Goal: Task Accomplishment & Management: Use online tool/utility

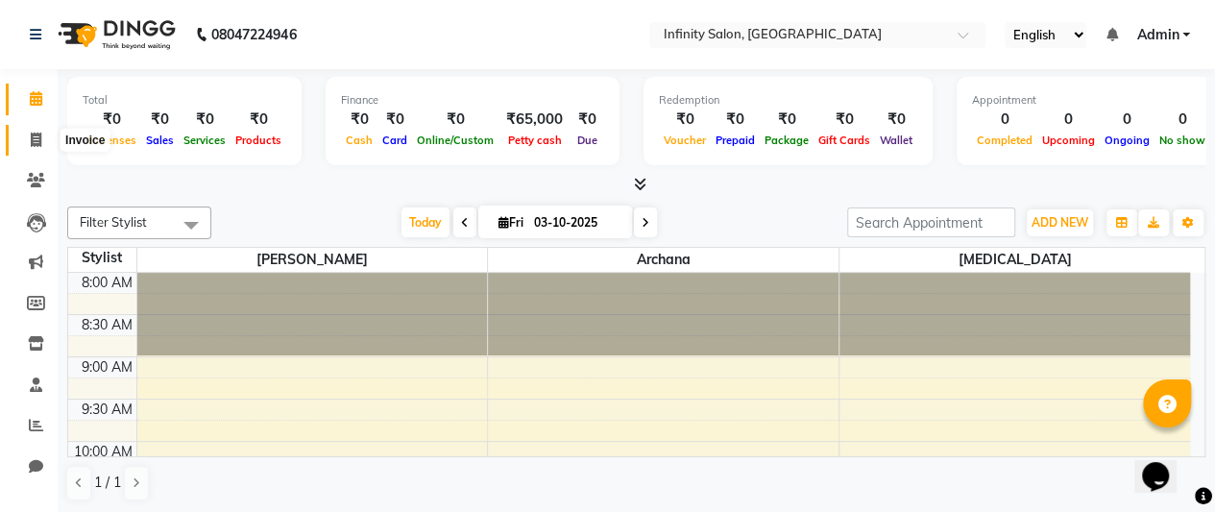
click at [48, 144] on span at bounding box center [36, 141] width 34 height 22
select select "service"
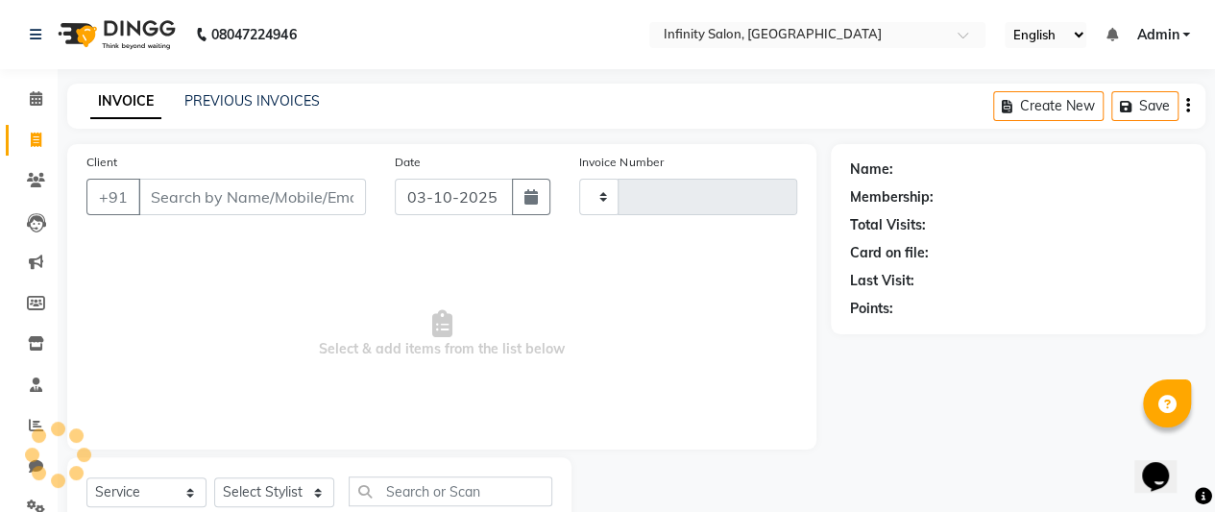
type input "0043"
select select "8935"
click at [175, 200] on input "Client" at bounding box center [252, 197] width 228 height 37
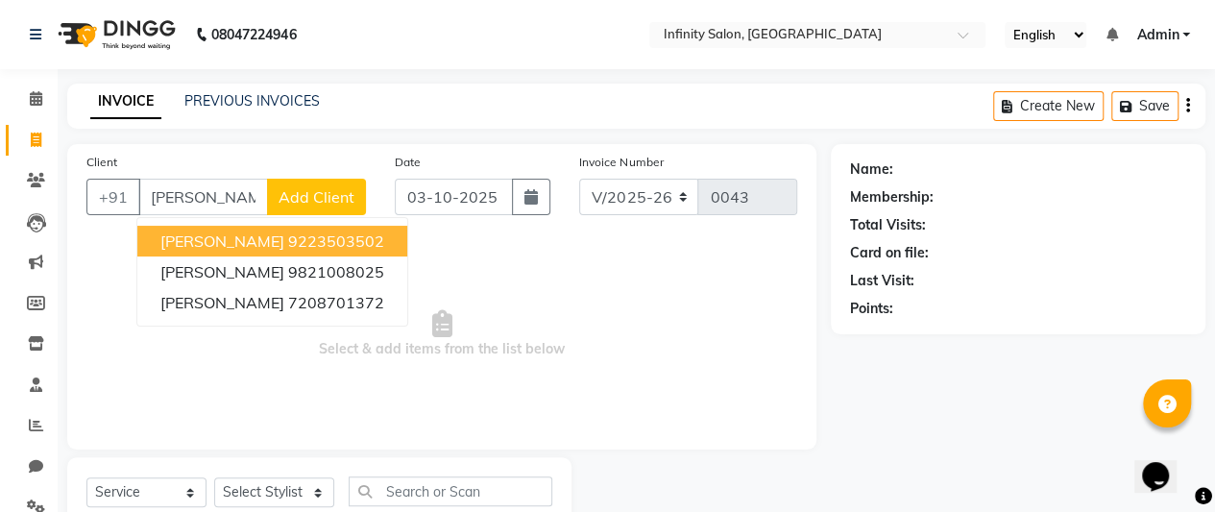
click at [179, 241] on span "[PERSON_NAME]" at bounding box center [222, 241] width 124 height 19
type input "9223503502"
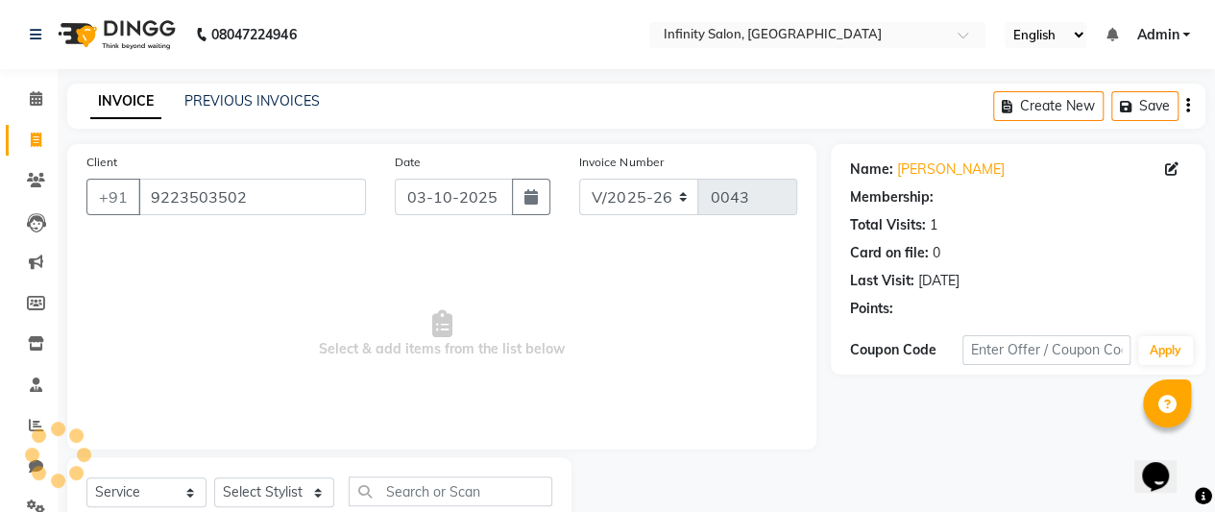
select select "1: Object"
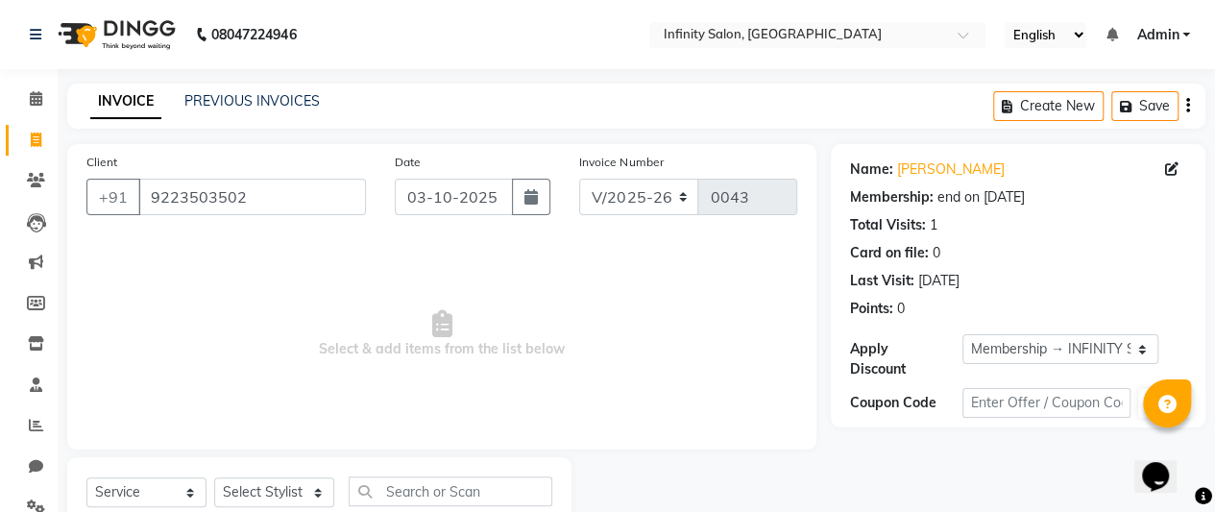
click at [421, 297] on span "Select & add items from the list below" at bounding box center [441, 334] width 711 height 192
